Goal: Navigation & Orientation: Find specific page/section

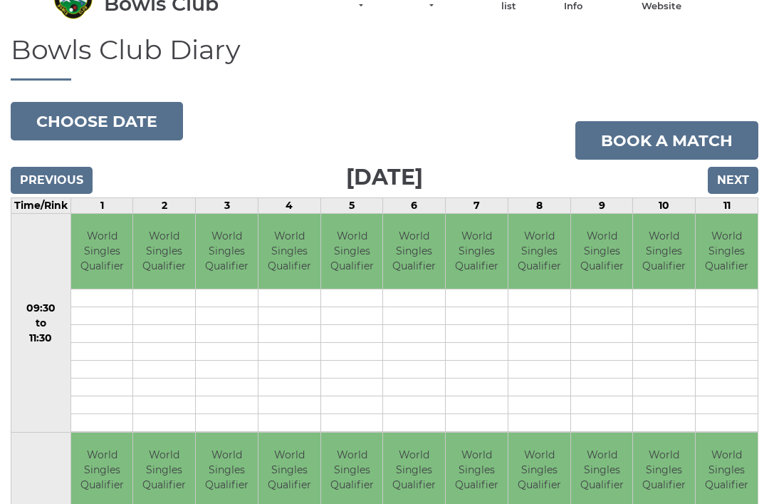
scroll to position [74, 0]
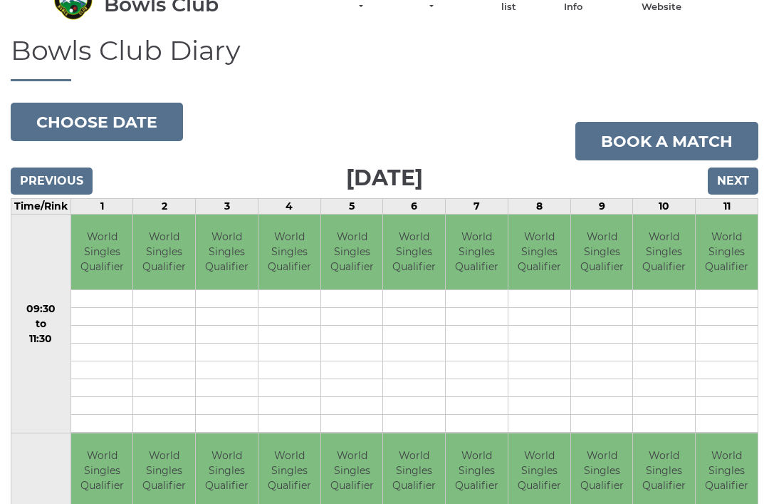
click at [734, 177] on input "Next" at bounding box center [733, 180] width 51 height 27
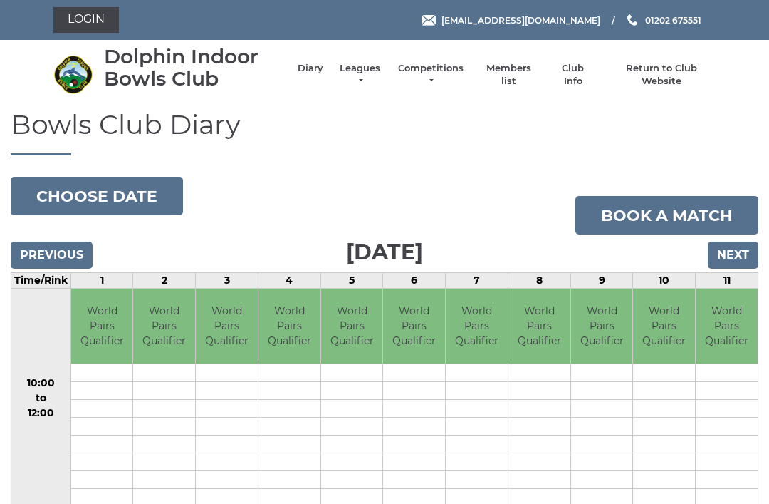
click at [731, 250] on input "Next" at bounding box center [733, 254] width 51 height 27
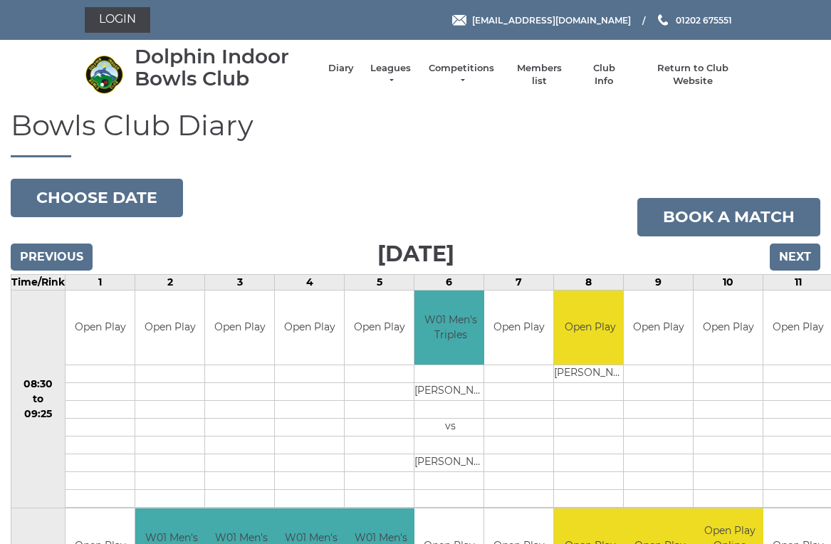
click at [796, 252] on input "Next" at bounding box center [795, 257] width 51 height 27
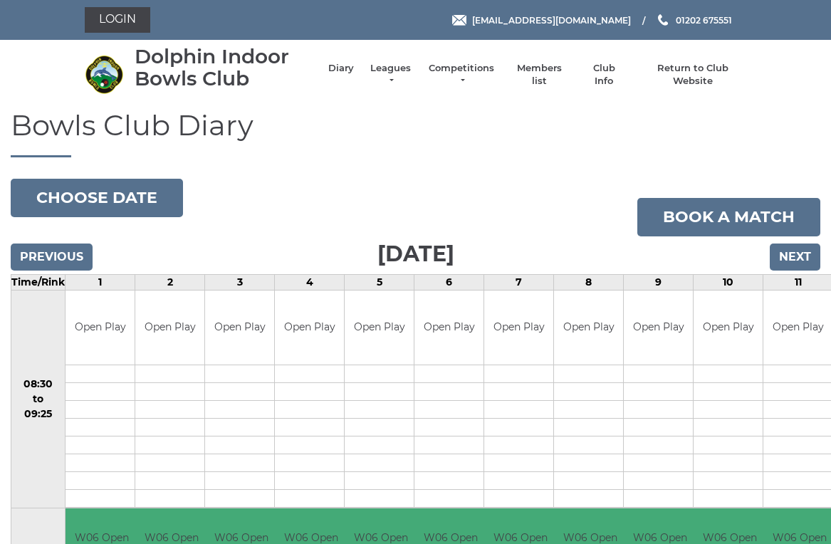
click at [796, 258] on input "Next" at bounding box center [795, 257] width 51 height 27
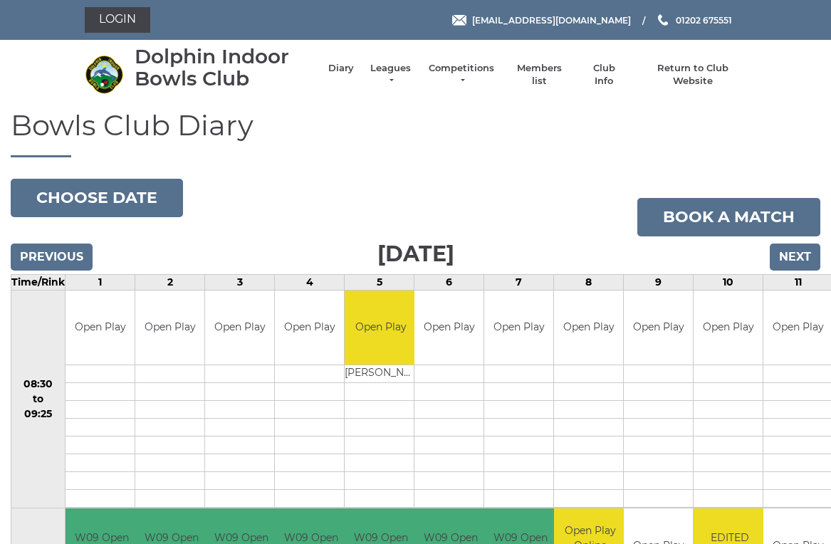
click at [795, 248] on input "Next" at bounding box center [795, 257] width 51 height 27
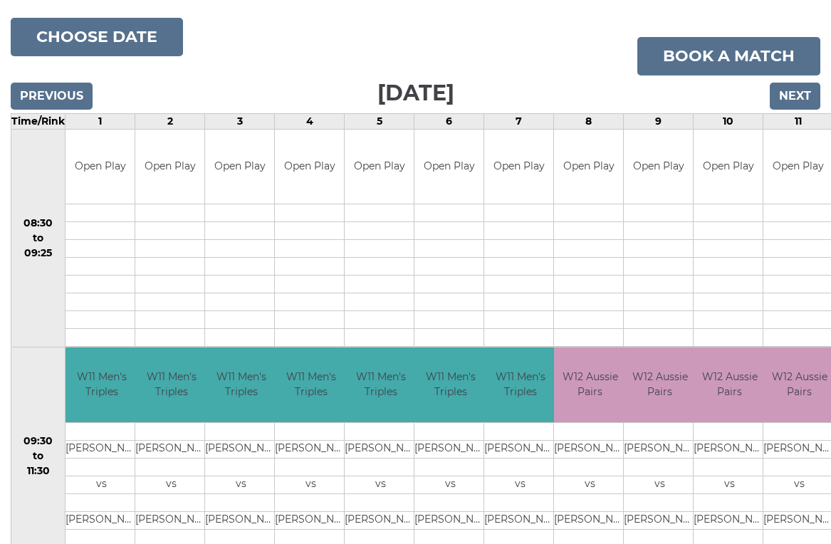
scroll to position [160, 0]
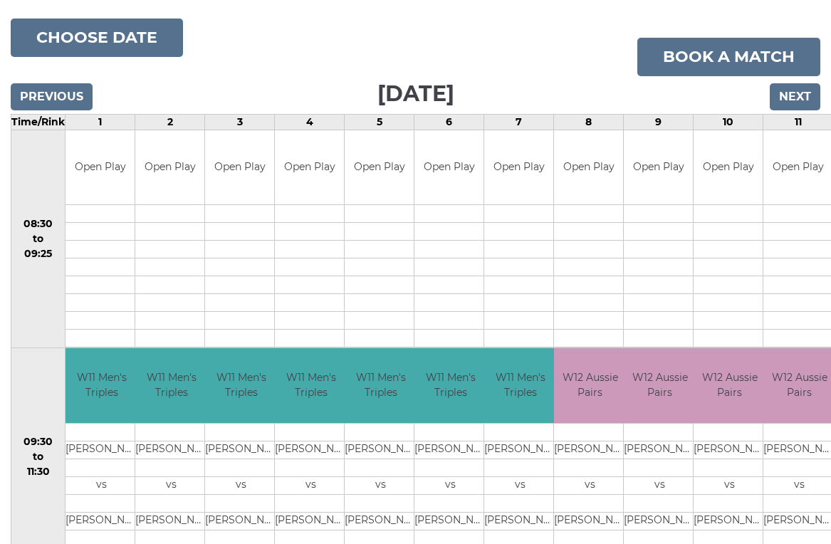
click at [801, 95] on input "Next" at bounding box center [795, 96] width 51 height 27
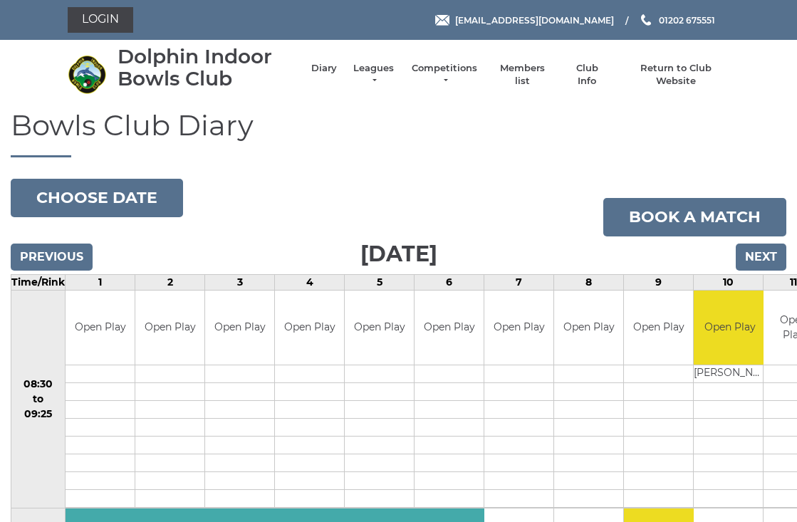
click at [453, 76] on link "Competitions" at bounding box center [444, 75] width 68 height 26
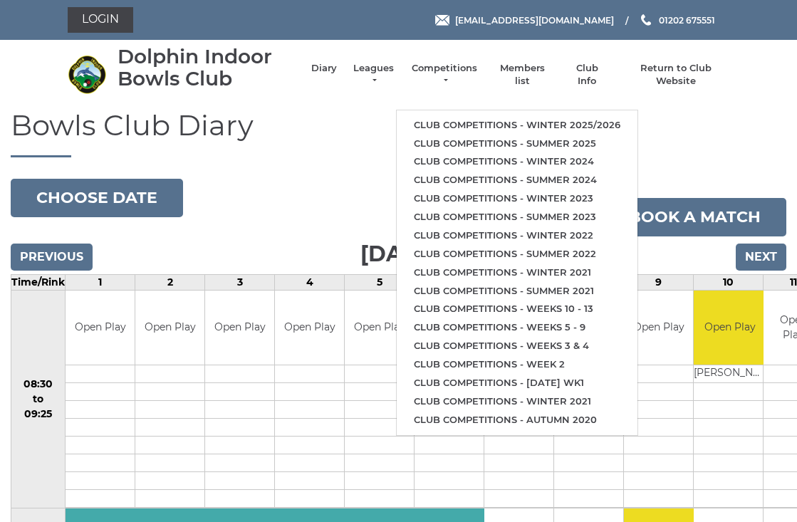
click at [734, 141] on h1 "Bowls Club Diary" at bounding box center [399, 134] width 776 height 48
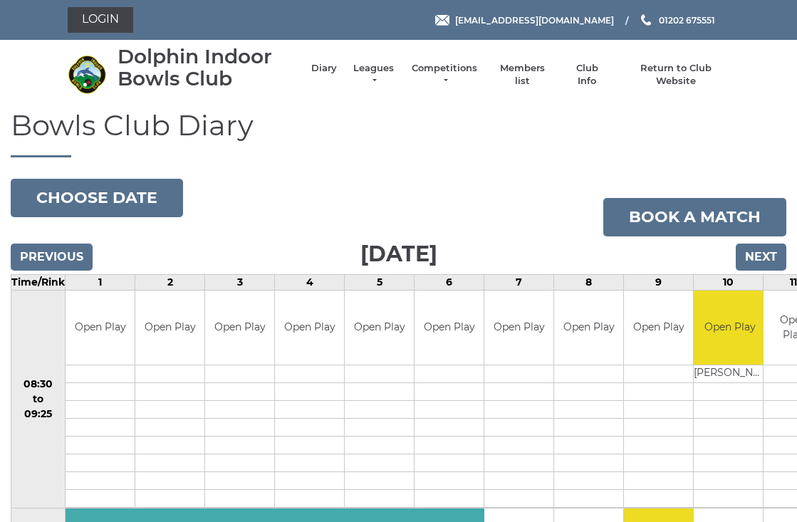
click at [591, 76] on link "Club Info" at bounding box center [586, 75] width 41 height 26
